Goal: Transaction & Acquisition: Obtain resource

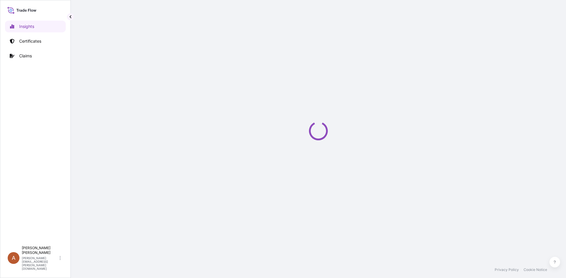
select select "2025"
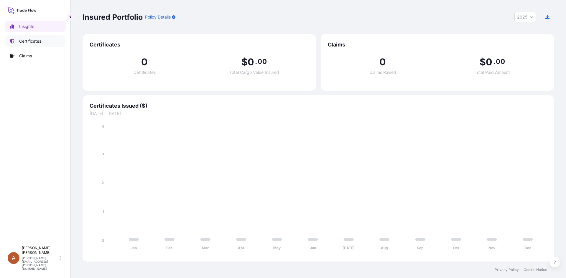
click at [32, 42] on p "Certificates" at bounding box center [30, 41] width 22 height 6
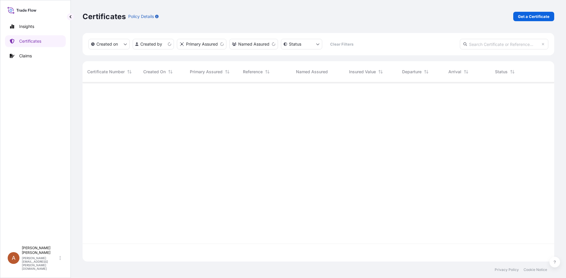
scroll to position [178, 467]
click at [539, 15] on p "Get a Certificate" at bounding box center [534, 17] width 32 height 6
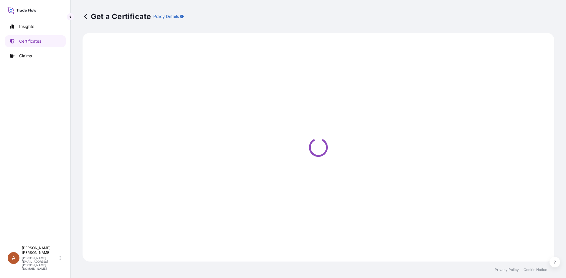
select select "Sea"
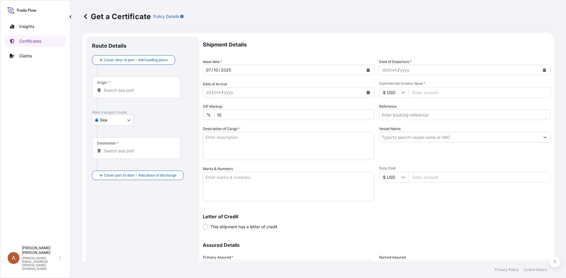
click at [422, 71] on div "dd / mm / yyyy" at bounding box center [459, 70] width 160 height 11
click at [539, 68] on button "Calendar" at bounding box center [543, 69] width 9 height 9
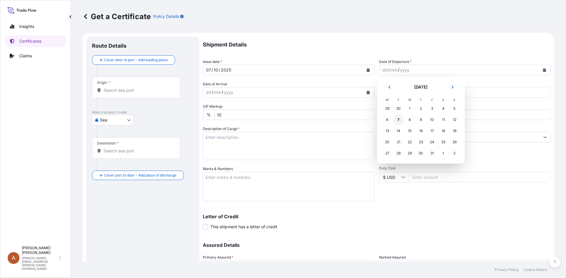
click at [398, 122] on div "7" at bounding box center [398, 120] width 11 height 11
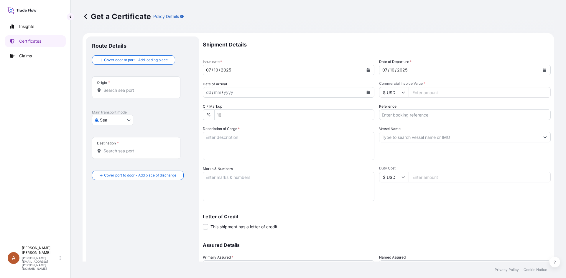
click at [423, 91] on input "Commercial Invoice Value *" at bounding box center [479, 92] width 142 height 11
type input "217840.00"
click at [406, 115] on input "Reference" at bounding box center [464, 115] width 171 height 11
type input "1034931"
click at [302, 149] on textarea "Description of Cargo *" at bounding box center [288, 146] width 171 height 28
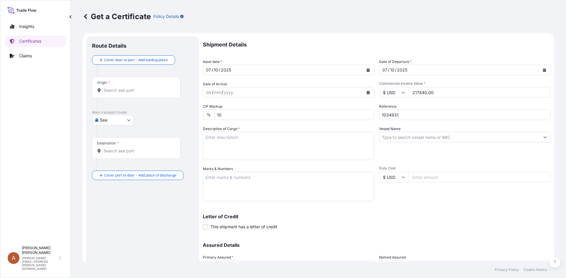
click at [233, 146] on textarea "Description of Cargo *" at bounding box center [288, 146] width 171 height 28
paste textarea "KELCOGEL HMBP-C, 20KG, BAG HS CODE: 39 13 90"
type textarea "KELCOGEL HMBP-C, 20KG, BAG HS CODE: 39 13 90"
click at [399, 137] on input "Vessel Name" at bounding box center [459, 137] width 160 height 11
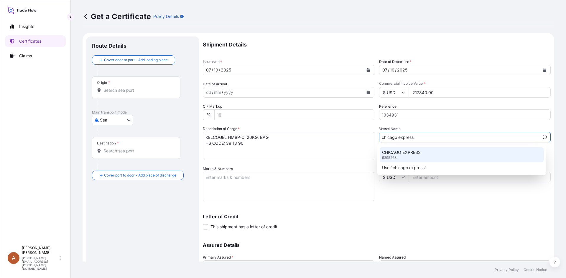
click at [403, 155] on p "CHICAGO EXPRESS" at bounding box center [401, 153] width 39 height 6
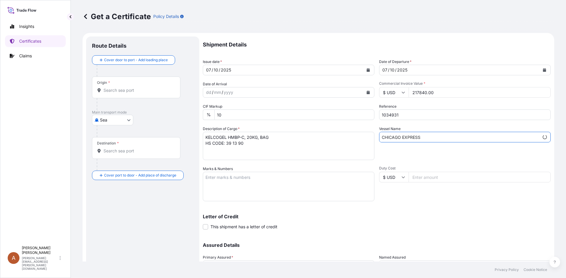
type input "CHICAGO EXPRESS"
click at [256, 189] on textarea "Marks & Numbers" at bounding box center [288, 186] width 171 height 29
click at [240, 187] on textarea "Marks & Numbers" at bounding box center [288, 186] width 171 height 29
paste textarea "PO#P250828-CP-SH25112 [GEOGRAPHIC_DATA], [GEOGRAPHIC_DATA]"
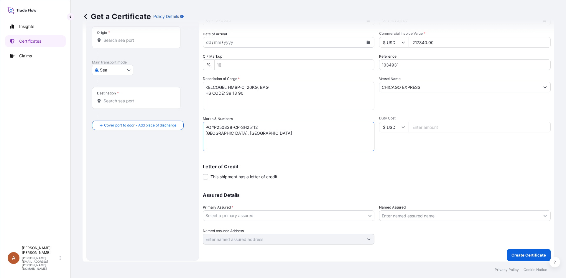
scroll to position [53, 0]
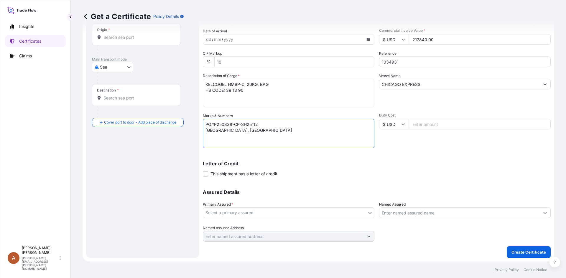
type textarea "PO#P250828-CP-SH25112 [GEOGRAPHIC_DATA], [GEOGRAPHIC_DATA]"
click at [242, 210] on body "Insights Certificates Claims A Alicia Pye-miller [EMAIL_ADDRESS][PERSON_NAME][D…" at bounding box center [283, 139] width 566 height 278
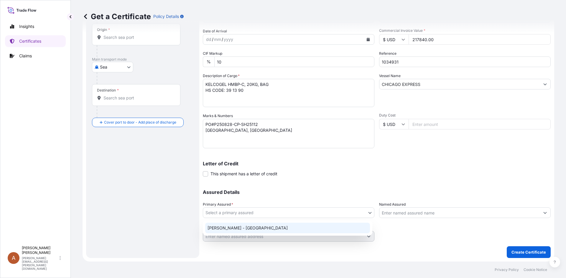
click at [234, 229] on div "[PERSON_NAME] - [GEOGRAPHIC_DATA]" at bounding box center [287, 228] width 165 height 11
select select "31650"
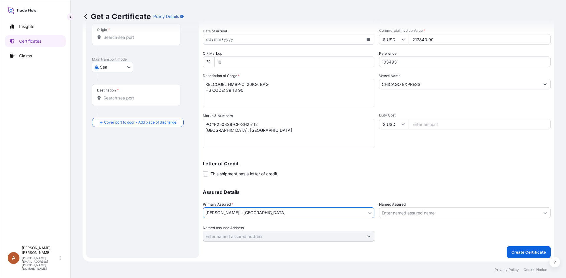
scroll to position [0, 0]
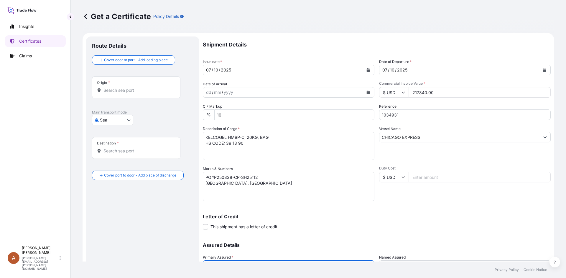
click at [112, 90] on input "Origin *" at bounding box center [138, 90] width 70 height 6
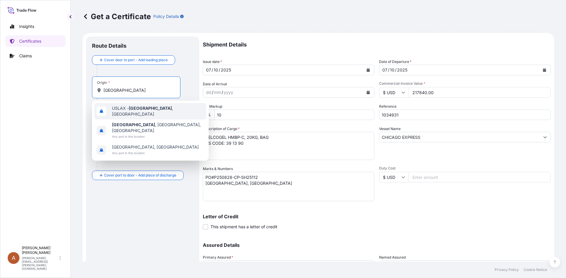
click at [127, 110] on span "USLAX - [GEOGRAPHIC_DATA] , [GEOGRAPHIC_DATA]" at bounding box center [158, 111] width 92 height 12
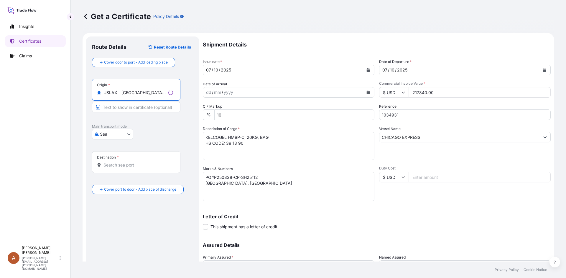
type input "USLAX - [GEOGRAPHIC_DATA], [GEOGRAPHIC_DATA]"
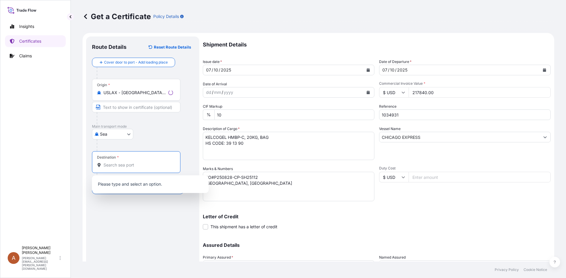
click at [142, 166] on input "Destination *" at bounding box center [138, 165] width 70 height 6
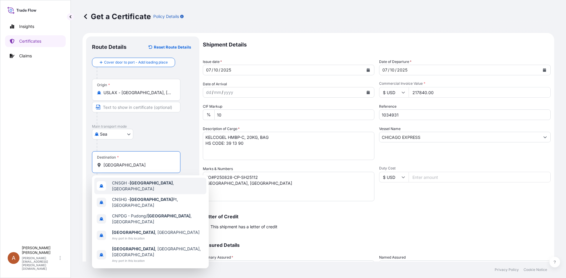
click at [133, 182] on div "CNSGH - [GEOGRAPHIC_DATA] , [GEOGRAPHIC_DATA]" at bounding box center [150, 186] width 112 height 16
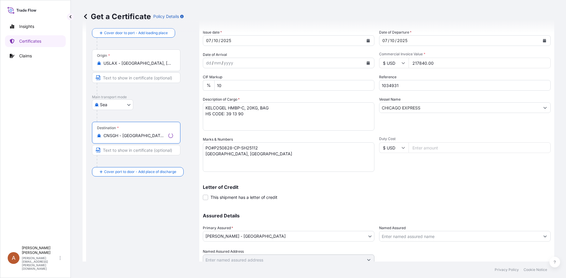
scroll to position [53, 0]
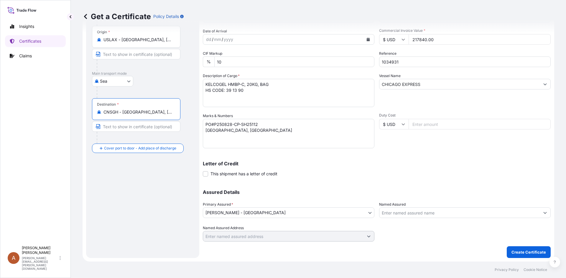
type input "CNSGH - [GEOGRAPHIC_DATA], [GEOGRAPHIC_DATA]"
click at [530, 249] on button "Create Certificate" at bounding box center [528, 253] width 44 height 12
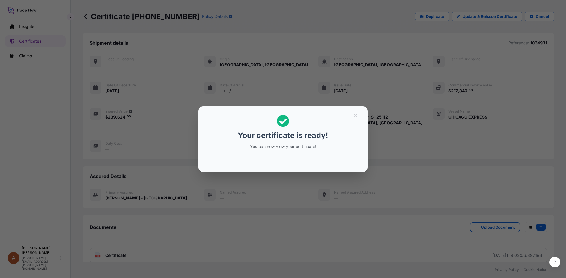
click at [280, 118] on icon at bounding box center [283, 121] width 12 height 12
click at [359, 116] on button "button" at bounding box center [355, 115] width 15 height 9
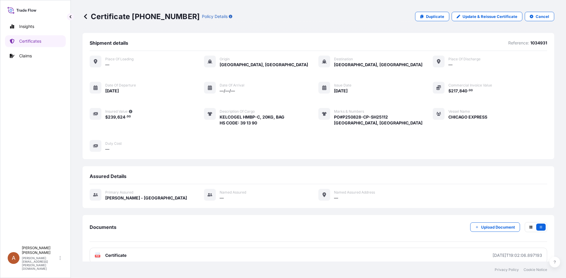
scroll to position [51, 0]
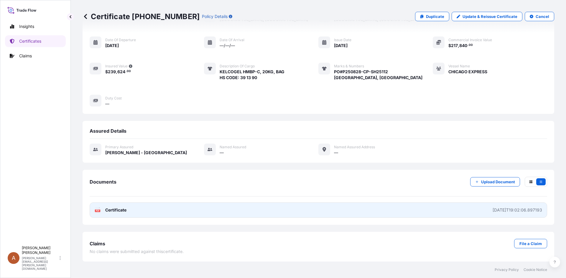
click at [116, 212] on span "Certificate" at bounding box center [115, 210] width 21 height 6
